Goal: Check status: Check status

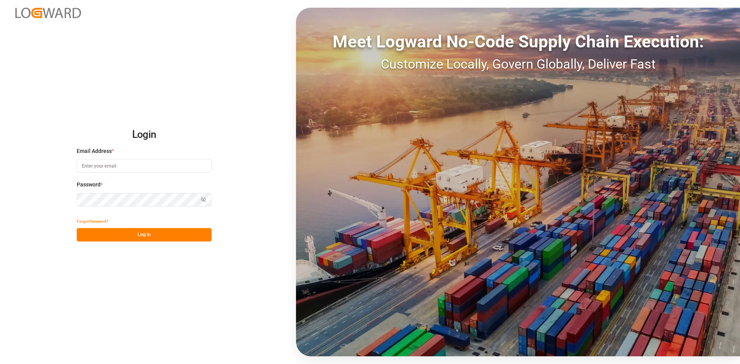
click at [125, 168] on input at bounding box center [144, 165] width 135 height 13
click at [130, 168] on input at bounding box center [144, 165] width 135 height 13
paste input "[PERSON_NAME][EMAIL_ADDRESS][PERSON_NAME][DOMAIN_NAME]"
click at [170, 166] on input "[PERSON_NAME][EMAIL_ADDRESS][PERSON_NAME][DOMAIN_NAME]" at bounding box center [144, 165] width 135 height 13
type input "[PERSON_NAME][EMAIL_ADDRESS][PERSON_NAME][DOMAIN_NAME]"
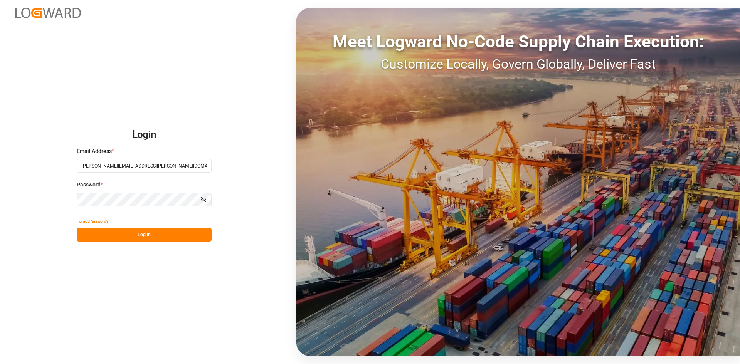
click at [151, 234] on button "Log In" at bounding box center [144, 234] width 135 height 13
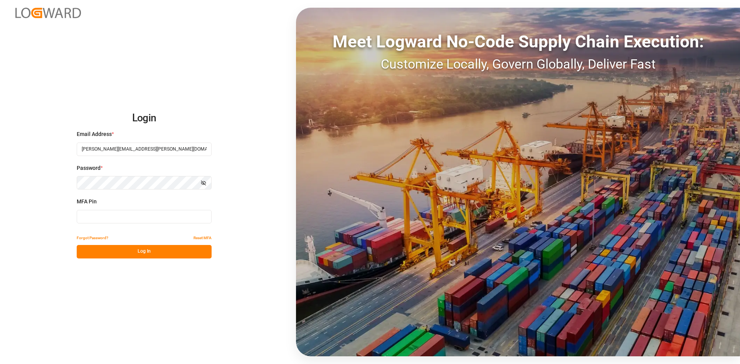
click at [156, 217] on input at bounding box center [144, 216] width 135 height 13
type input "012236"
click at [177, 251] on button "Log In" at bounding box center [144, 251] width 135 height 13
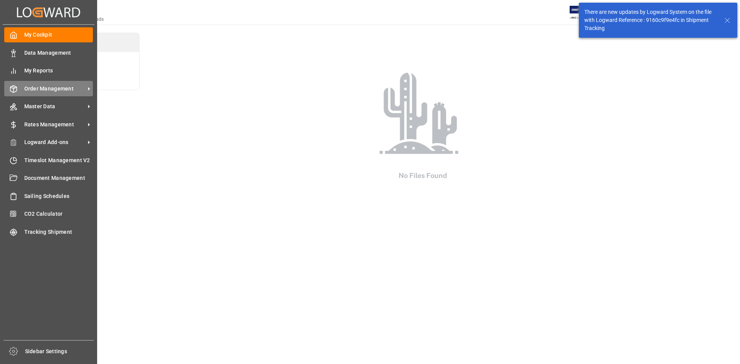
click at [43, 91] on span "Order Management" at bounding box center [54, 89] width 61 height 8
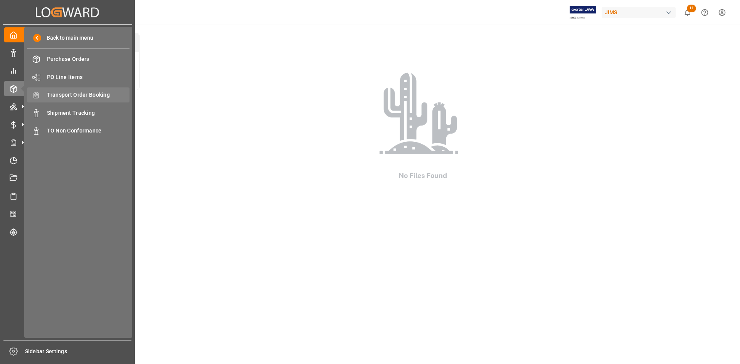
click at [72, 91] on span "Transport Order Booking" at bounding box center [88, 95] width 83 height 8
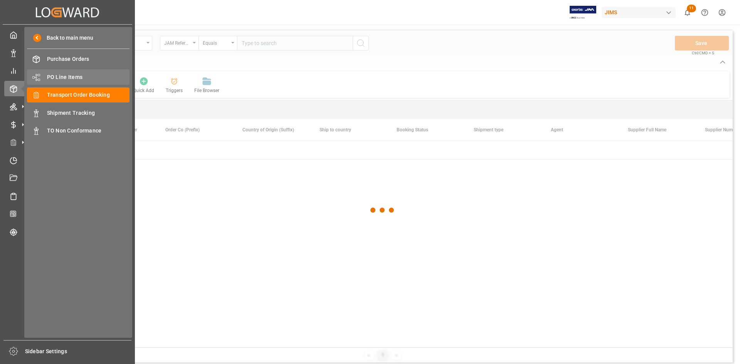
click at [70, 76] on span "PO Line Items" at bounding box center [88, 77] width 83 height 8
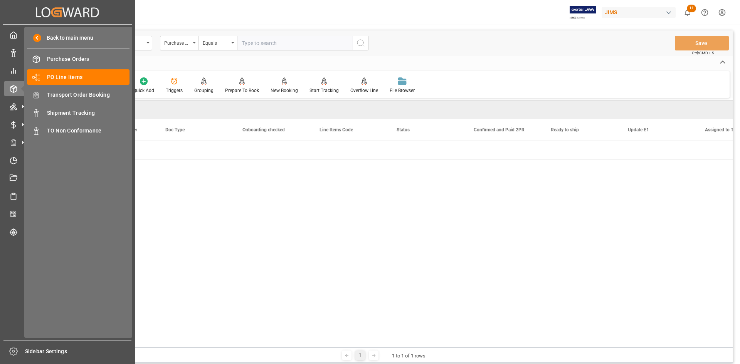
click at [73, 94] on span "Transport Order Booking" at bounding box center [88, 95] width 83 height 8
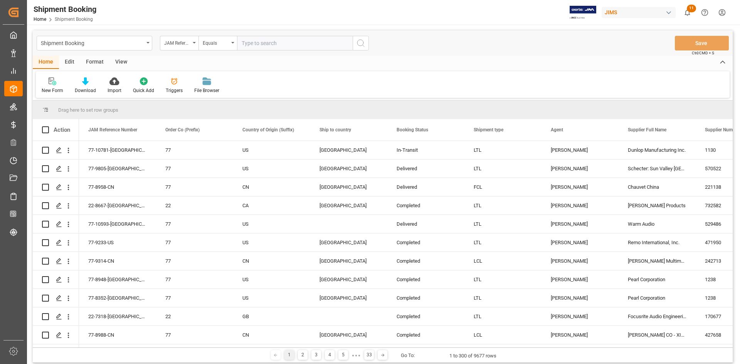
click at [249, 44] on input "text" at bounding box center [295, 43] width 116 height 15
paste input "22-10788-MY"
type input "22-10788-MY"
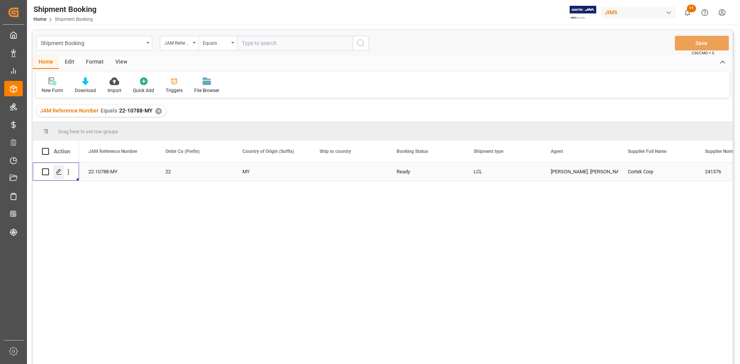
click at [60, 173] on icon "Press SPACE to select this row." at bounding box center [59, 172] width 6 height 6
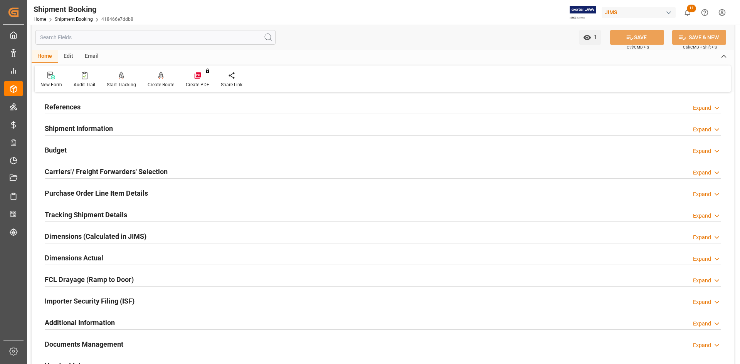
scroll to position [77, 0]
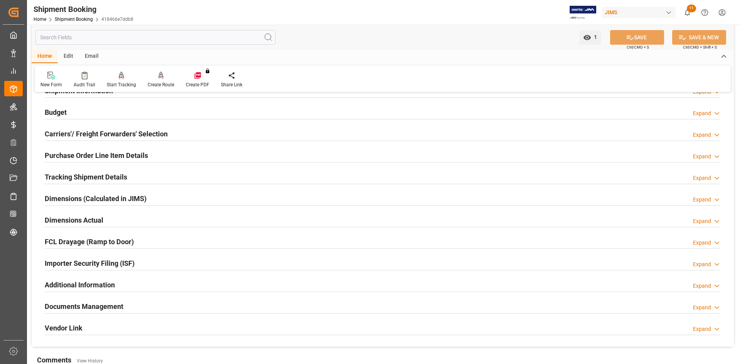
click at [222, 307] on div "Documents Management Expand" at bounding box center [383, 306] width 676 height 15
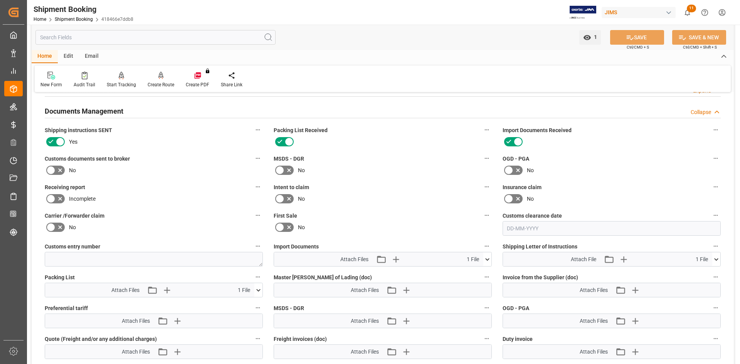
scroll to position [308, 0]
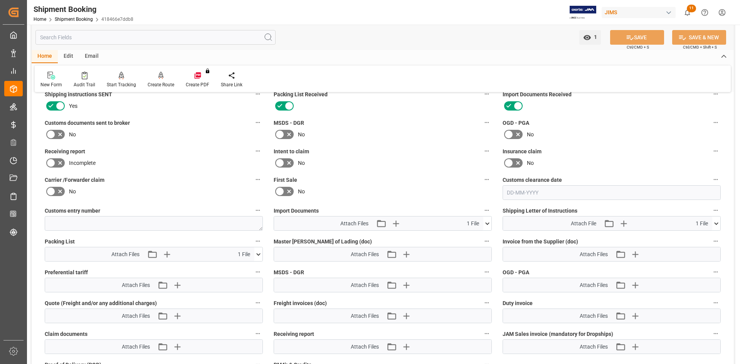
click at [718, 222] on icon at bounding box center [717, 224] width 8 height 8
click at [698, 236] on icon at bounding box center [696, 238] width 8 height 8
click at [714, 237] on icon at bounding box center [712, 238] width 8 height 8
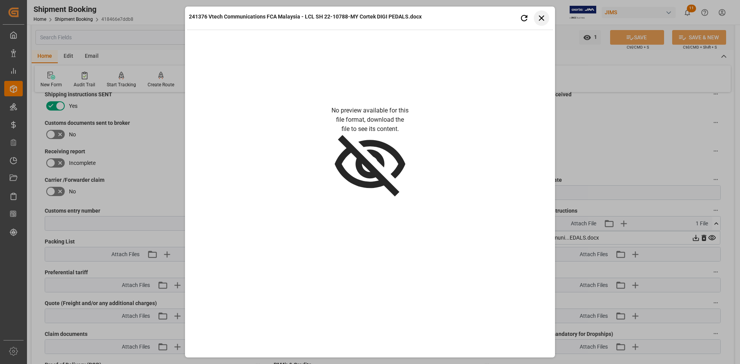
click at [542, 19] on icon "button" at bounding box center [541, 17] width 5 height 5
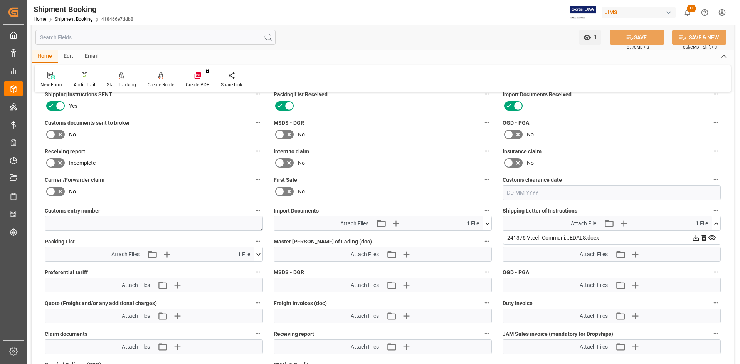
click at [714, 236] on icon at bounding box center [712, 238] width 8 height 8
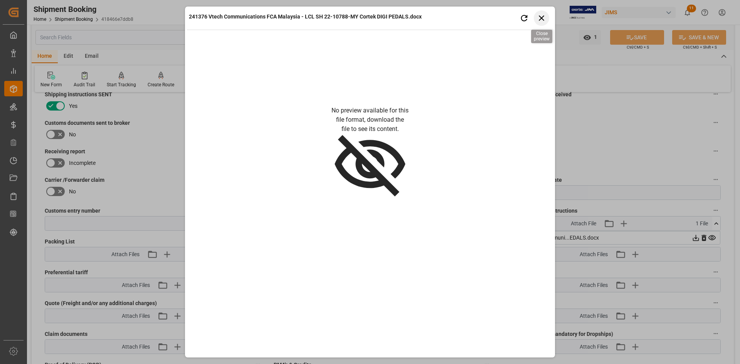
click at [544, 16] on icon "button" at bounding box center [542, 18] width 10 height 10
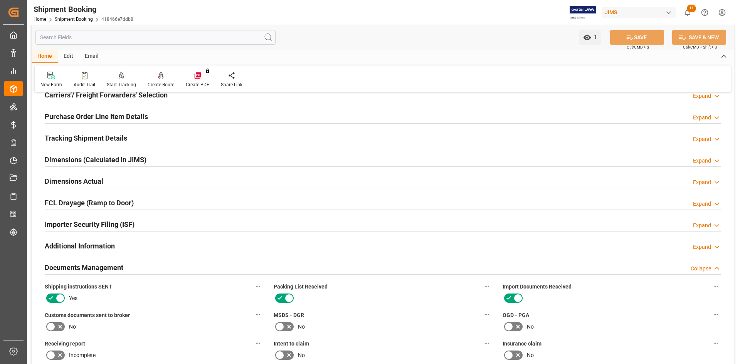
scroll to position [0, 0]
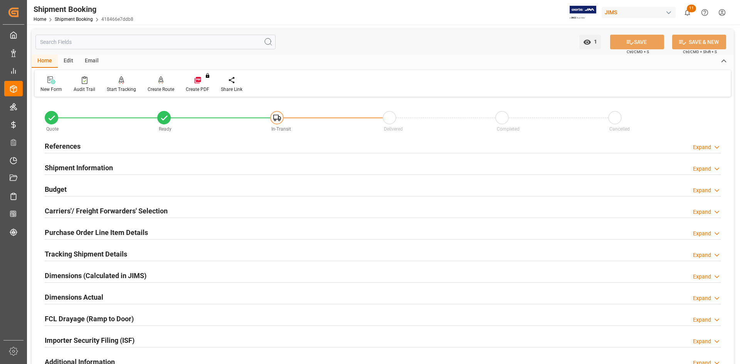
click at [111, 145] on div "References Expand" at bounding box center [383, 145] width 676 height 15
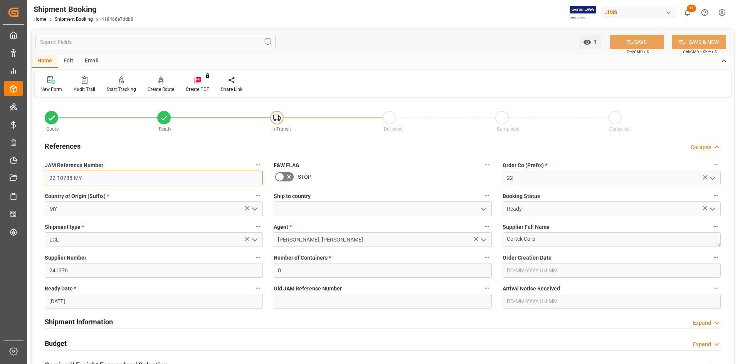
drag, startPoint x: 83, startPoint y: 177, endPoint x: 35, endPoint y: 181, distance: 47.7
